Goal: Transaction & Acquisition: Download file/media

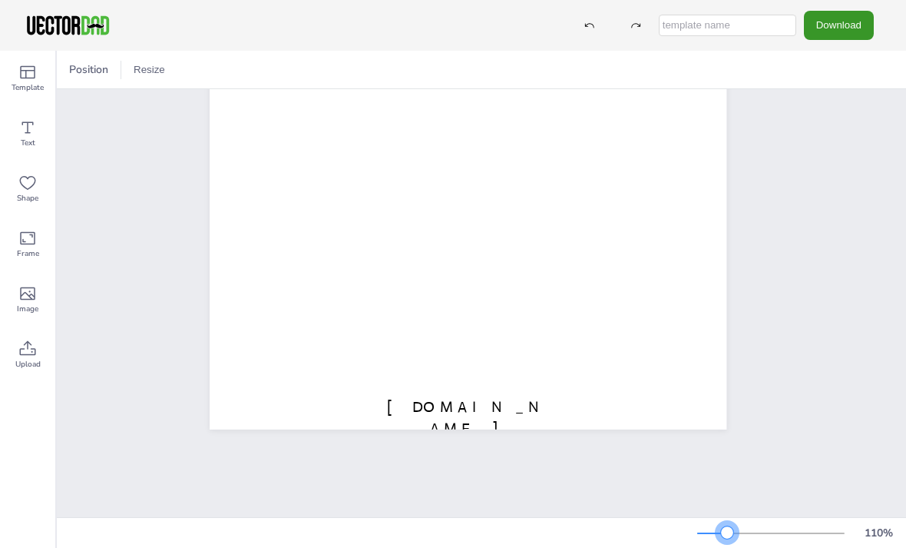
click at [863, 23] on button "Download" at bounding box center [839, 25] width 70 height 28
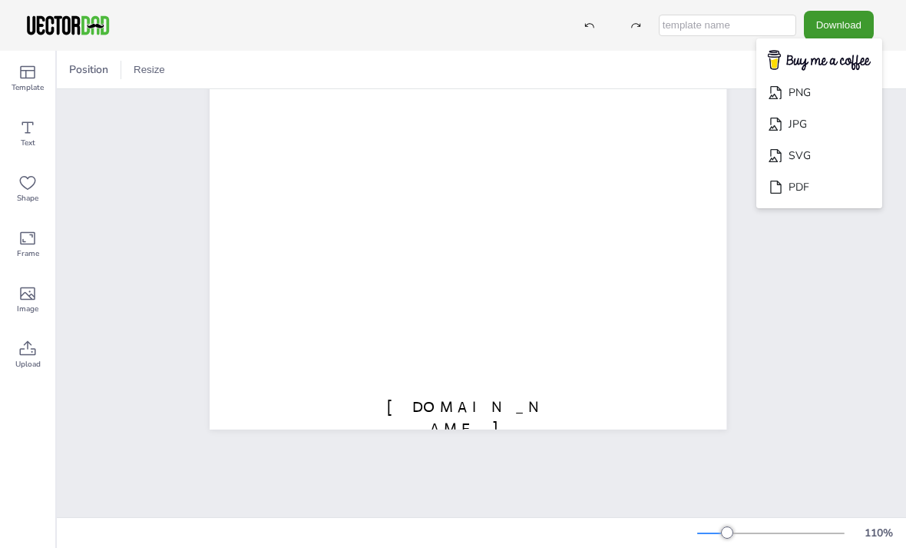
click at [861, 186] on li "PDF" at bounding box center [820, 186] width 126 height 31
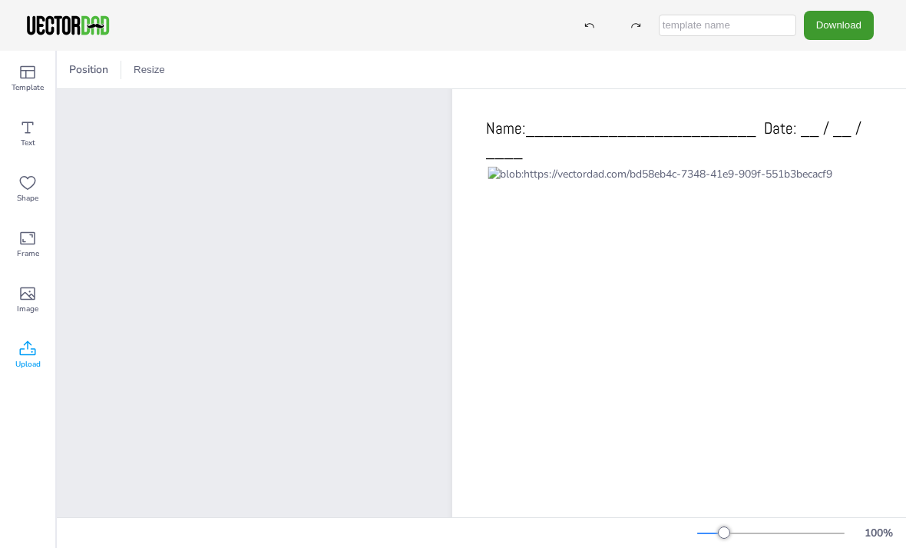
click at [33, 354] on icon at bounding box center [28, 347] width 16 height 15
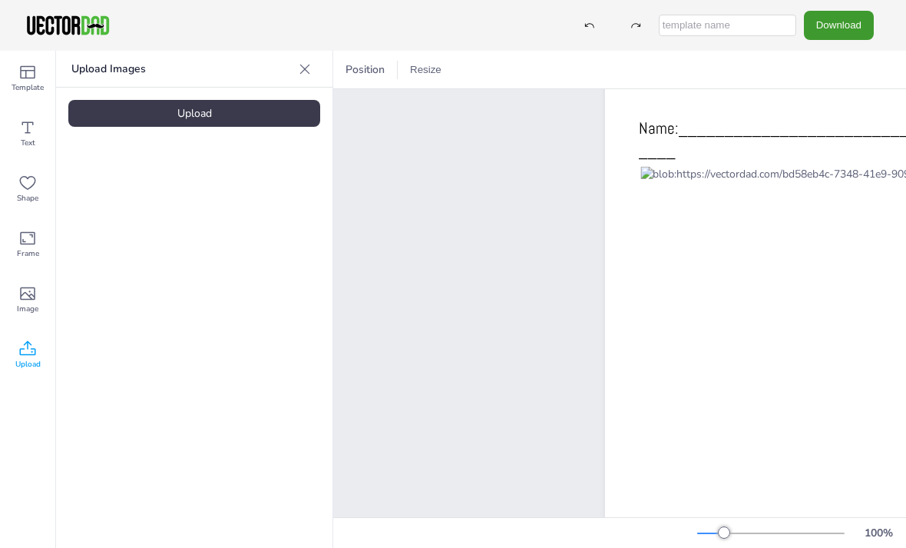
click at [466, 210] on div "vectordad.com Multiplication Chart 1-100 Name:_________________________ Date: _…" at bounding box center [634, 416] width 516 height 608
click at [867, 26] on button "Download" at bounding box center [839, 25] width 70 height 28
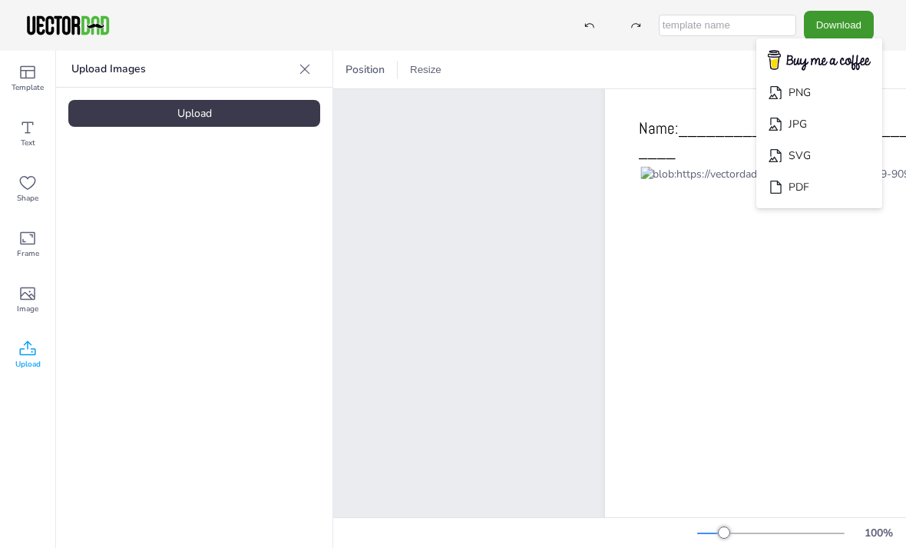
click at [516, 207] on div "vectordad.com Multiplication Chart 1-100 Name:_________________________ Date: _…" at bounding box center [634, 416] width 516 height 608
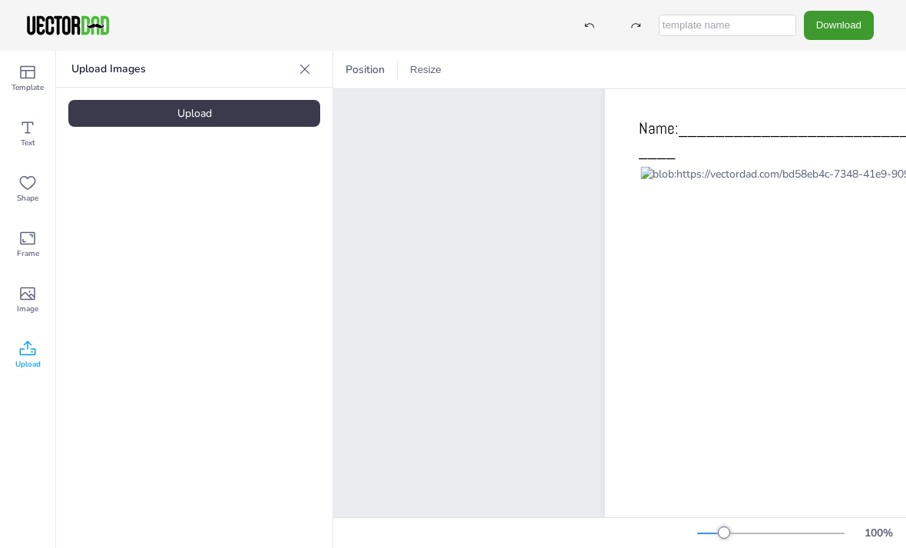
click at [764, 2] on div "Download PNG JPG SVG PDF" at bounding box center [453, 25] width 906 height 51
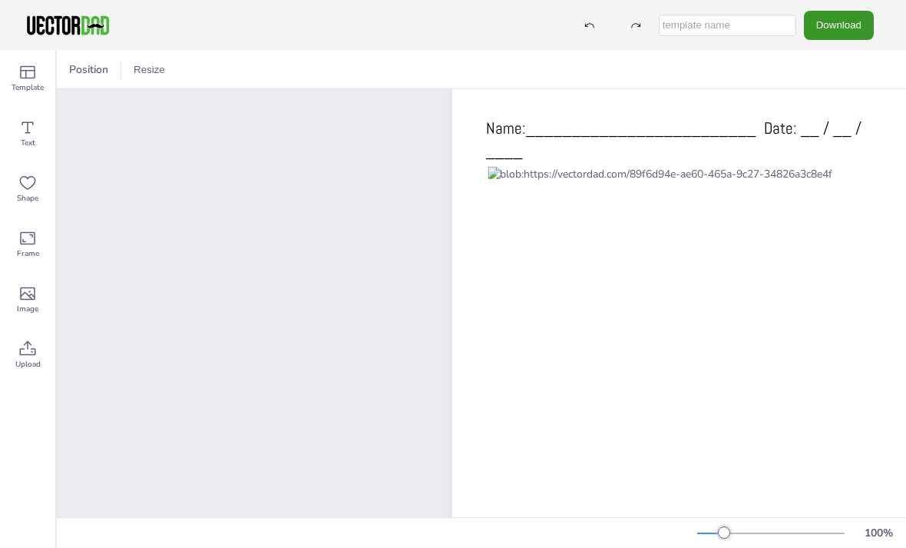
click at [847, 33] on button "Download" at bounding box center [839, 25] width 70 height 28
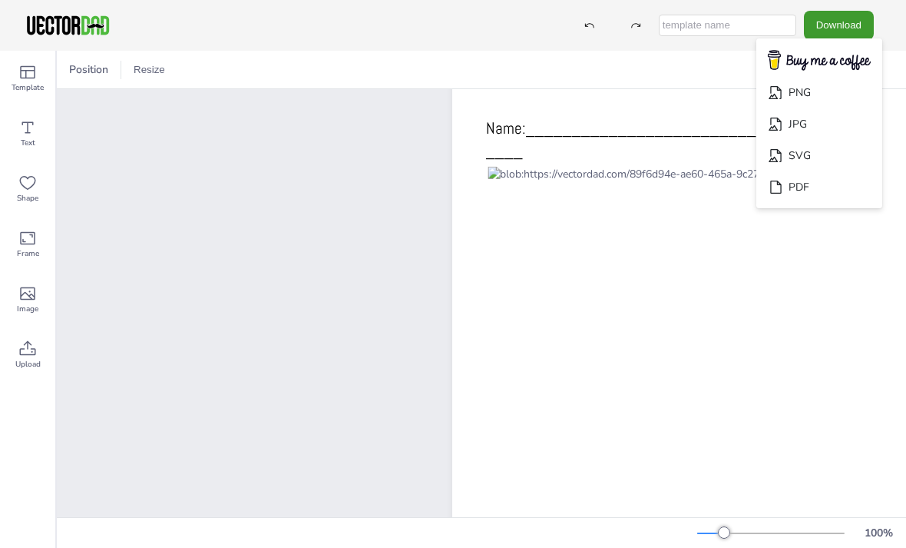
click at [852, 190] on li "PDF" at bounding box center [820, 186] width 126 height 31
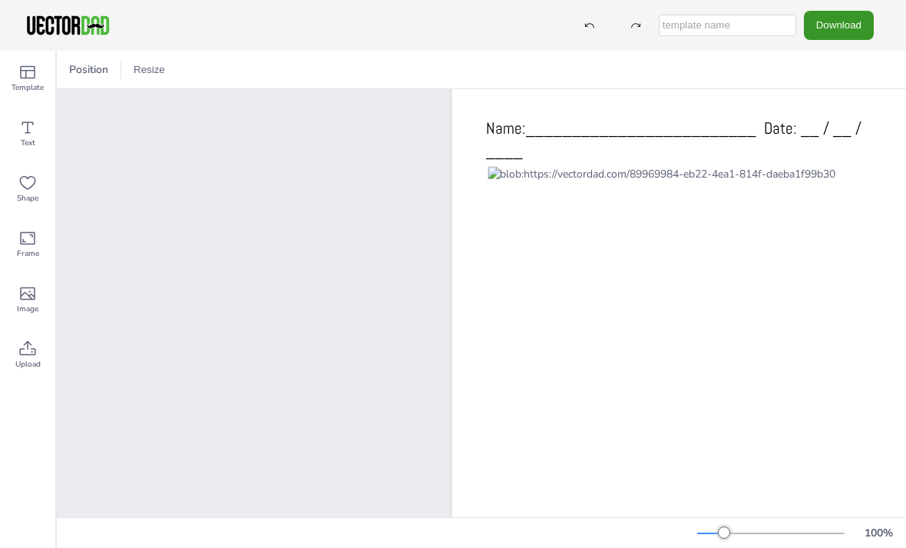
click at [839, 28] on button "Download" at bounding box center [839, 25] width 70 height 28
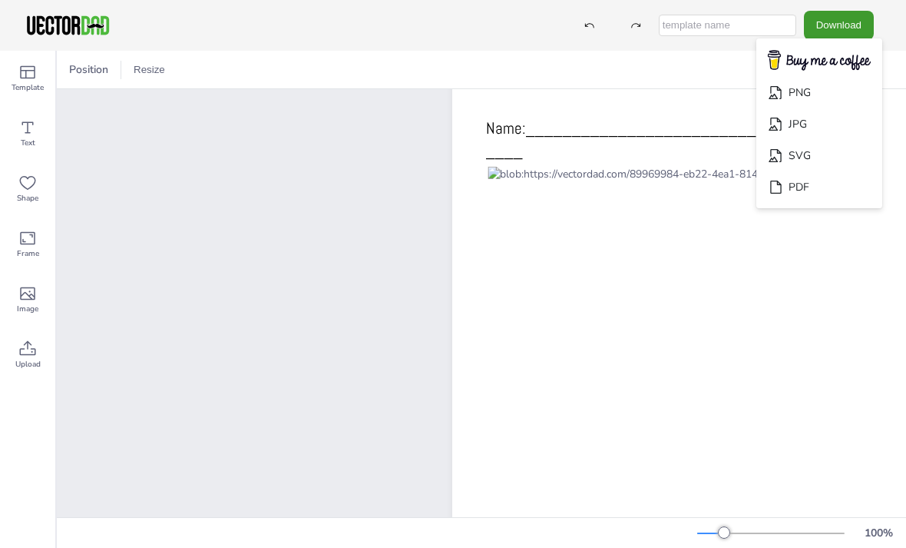
click at [856, 105] on li "PNG" at bounding box center [820, 92] width 126 height 31
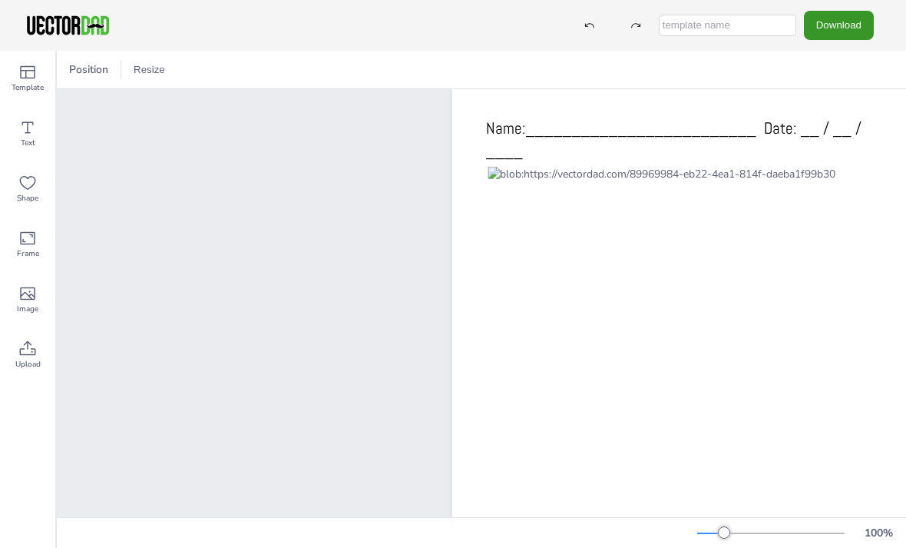
click at [839, 28] on button "Download" at bounding box center [839, 25] width 70 height 28
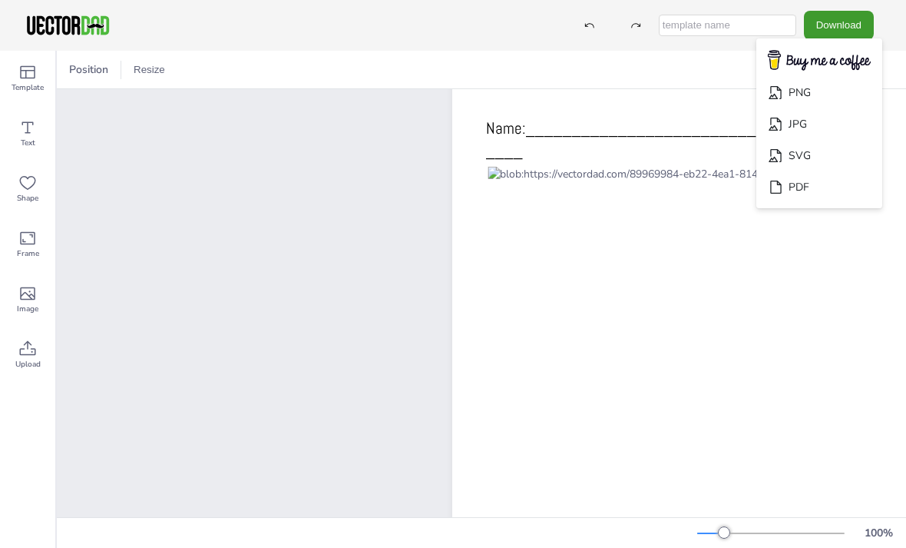
click at [852, 130] on li "JPG" at bounding box center [820, 123] width 126 height 31
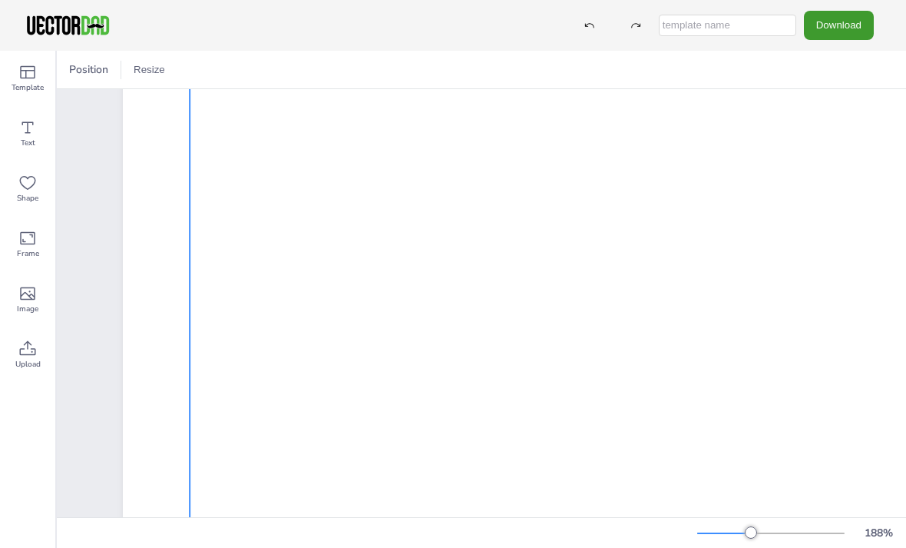
click at [772, 514] on div at bounding box center [566, 409] width 753 height 753
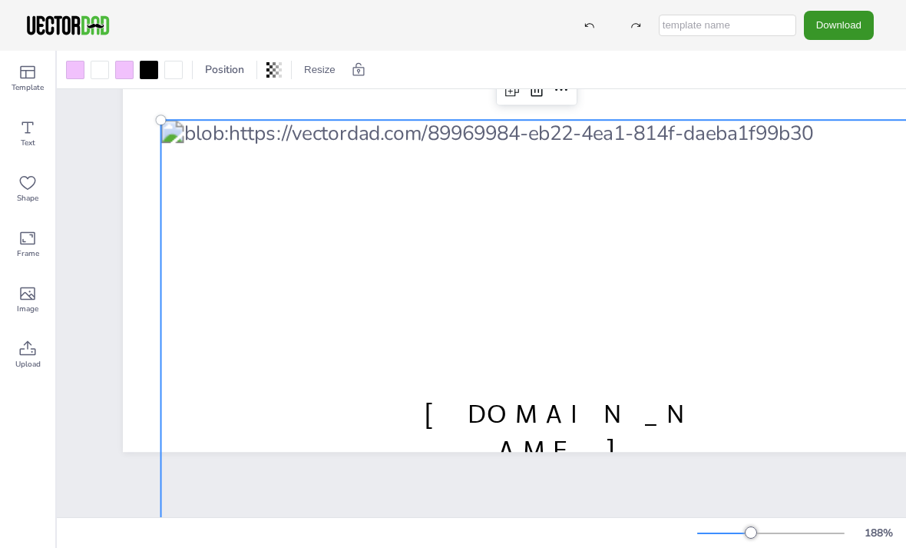
click at [840, 28] on button "Download" at bounding box center [839, 25] width 70 height 28
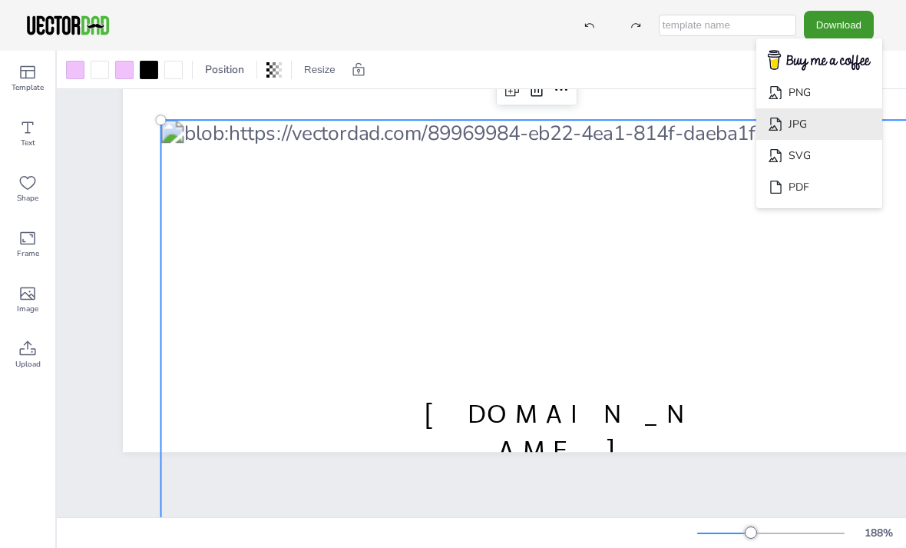
click at [846, 124] on li "JPG" at bounding box center [820, 123] width 126 height 31
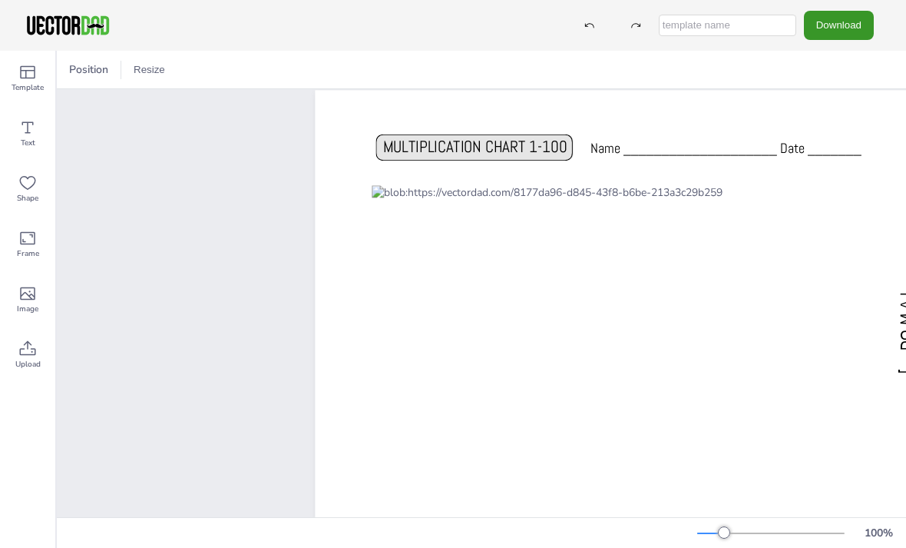
click at [843, 37] on button "Download" at bounding box center [839, 25] width 70 height 28
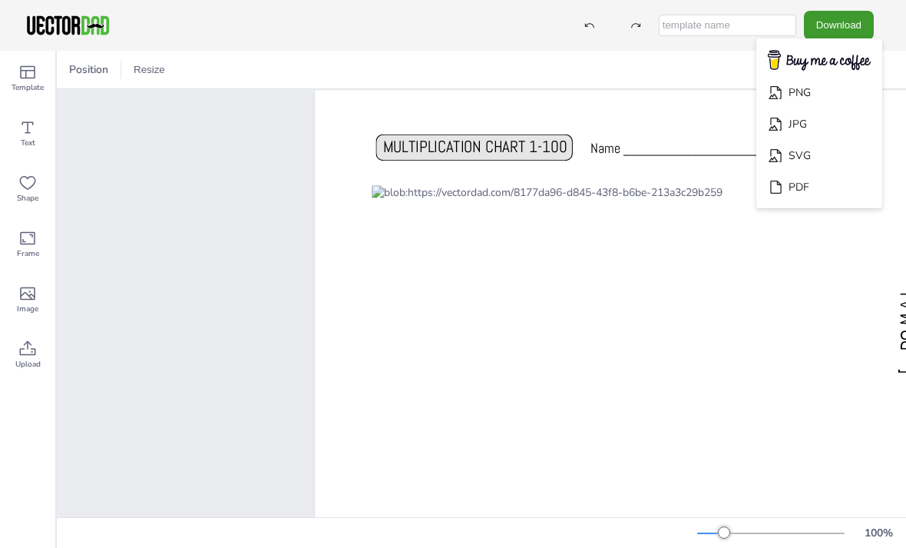
click at [838, 185] on li "PDF" at bounding box center [820, 186] width 126 height 31
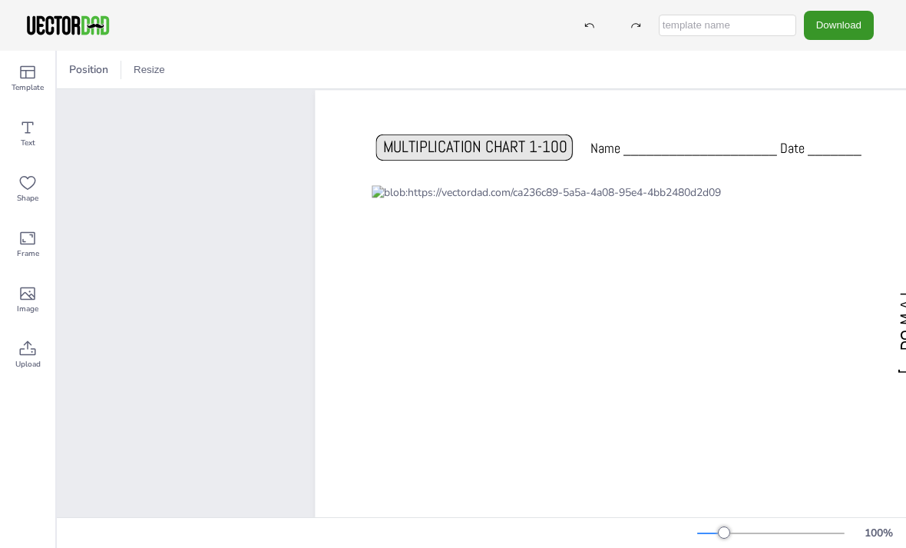
click at [856, 36] on button "Download" at bounding box center [839, 25] width 70 height 28
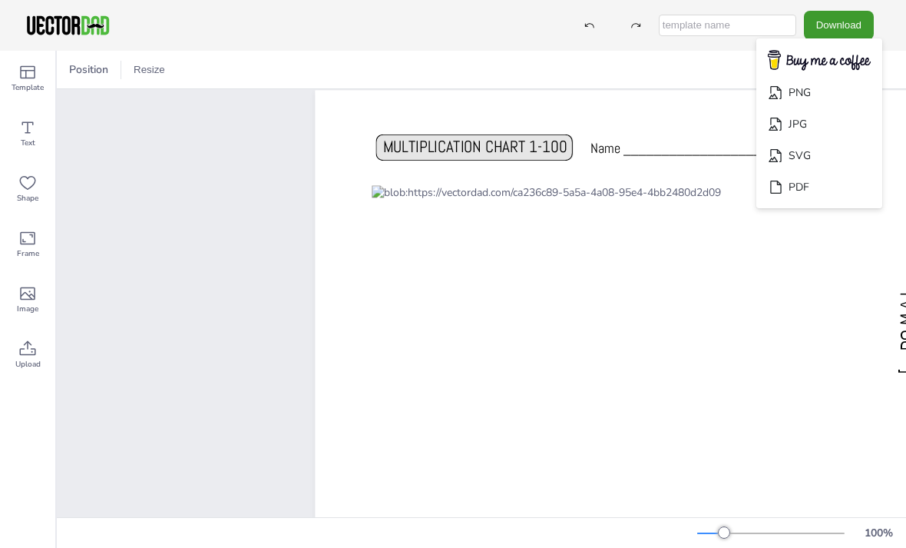
click at [853, 99] on li "PNG" at bounding box center [820, 92] width 126 height 31
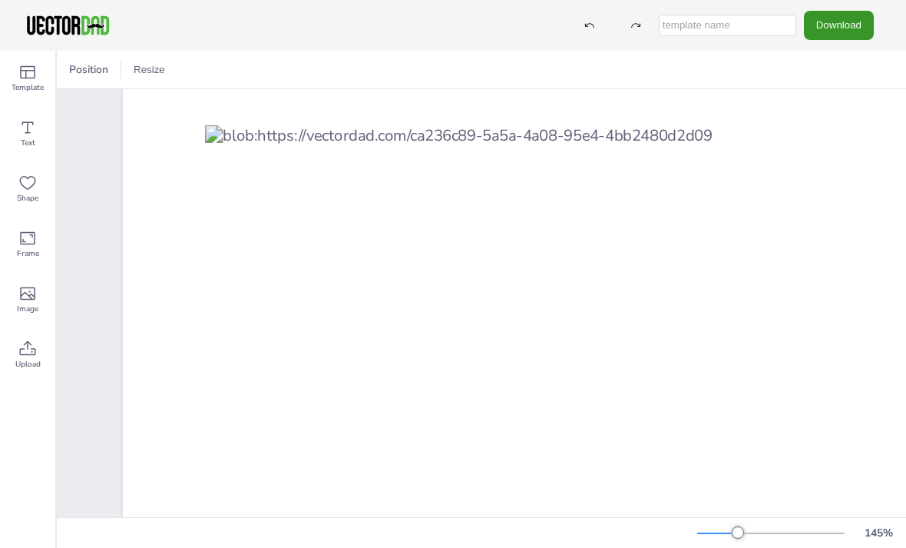
click at [840, 27] on button "Download" at bounding box center [839, 25] width 70 height 28
click at [834, 120] on li "JPG" at bounding box center [820, 123] width 126 height 31
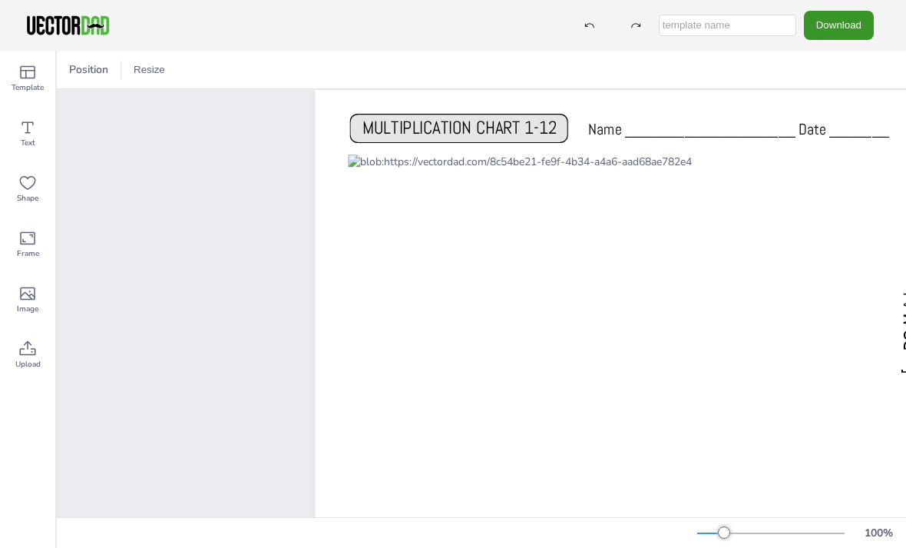
click at [847, 35] on button "Download" at bounding box center [839, 25] width 70 height 28
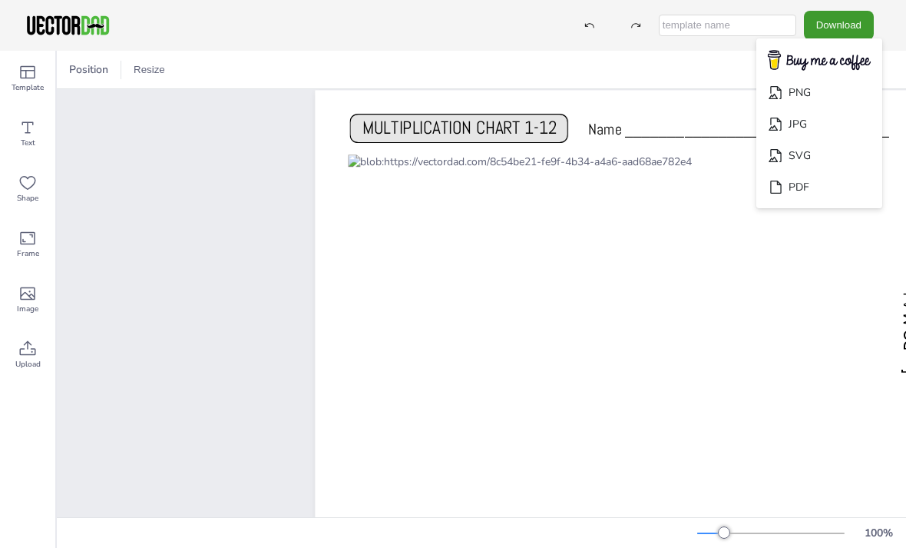
click at [853, 122] on li "JPG" at bounding box center [820, 123] width 126 height 31
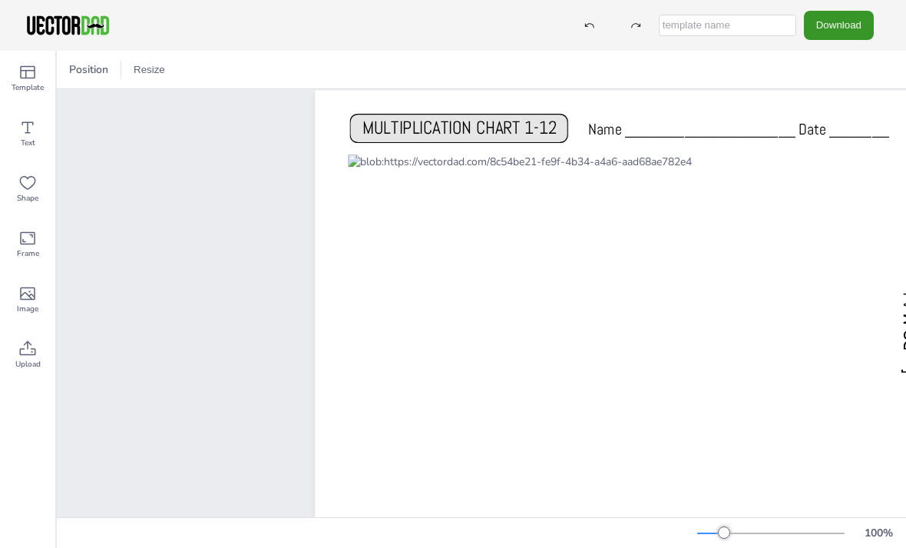
click at [861, 38] on button "Download" at bounding box center [839, 25] width 70 height 28
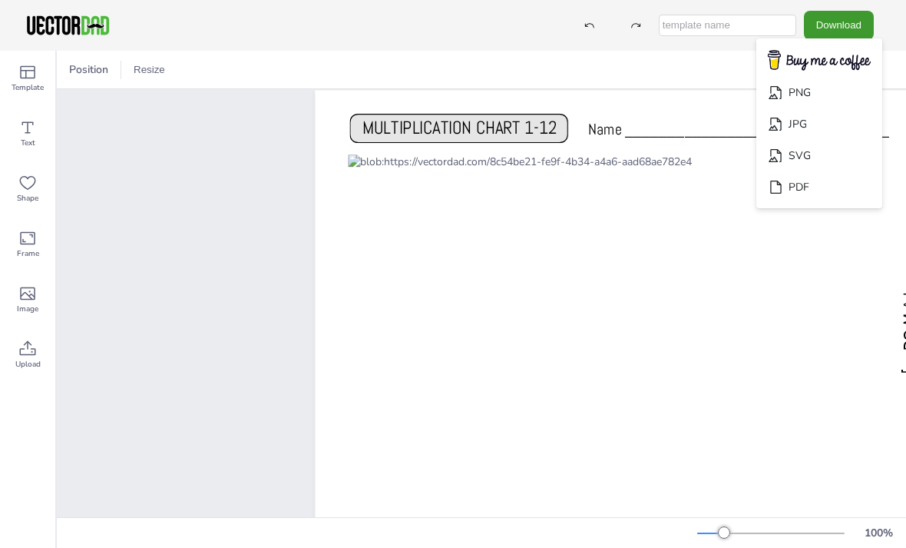
click at [841, 120] on li "JPG" at bounding box center [820, 123] width 126 height 31
